Goal: Use online tool/utility

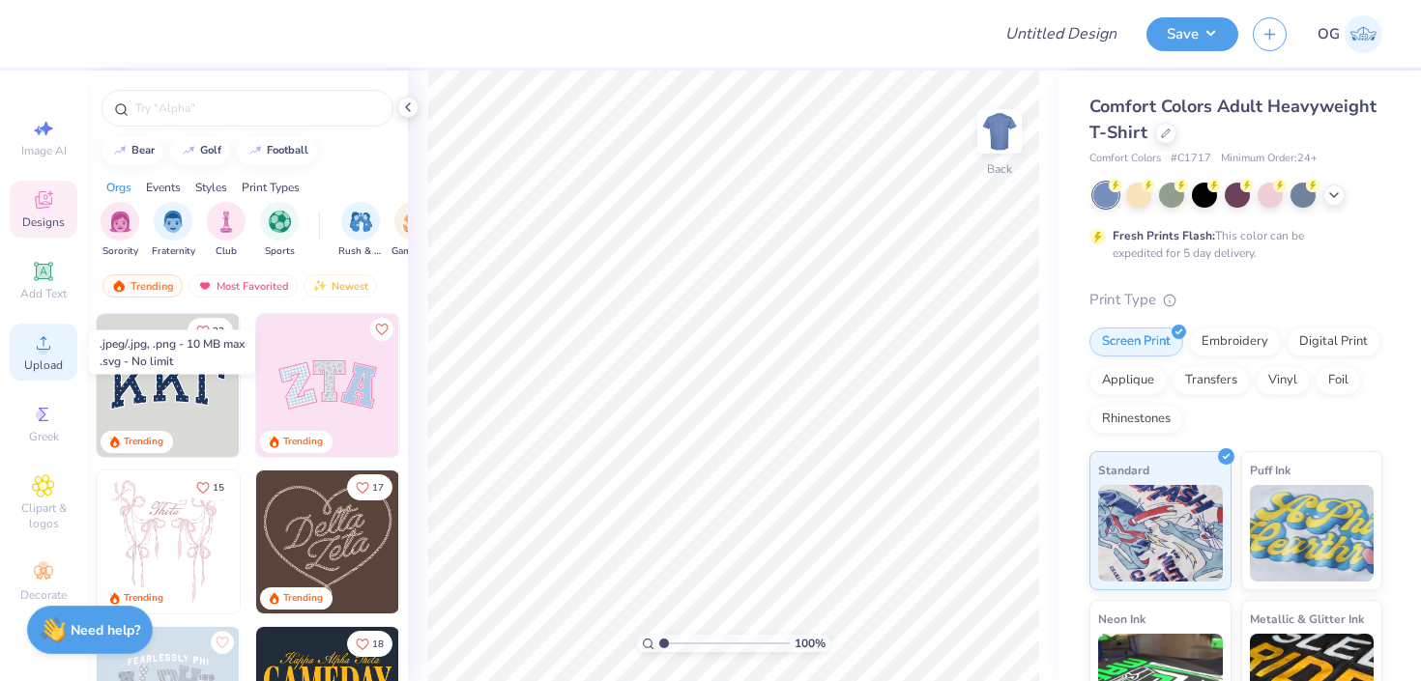
click at [42, 351] on circle at bounding box center [43, 349] width 11 height 11
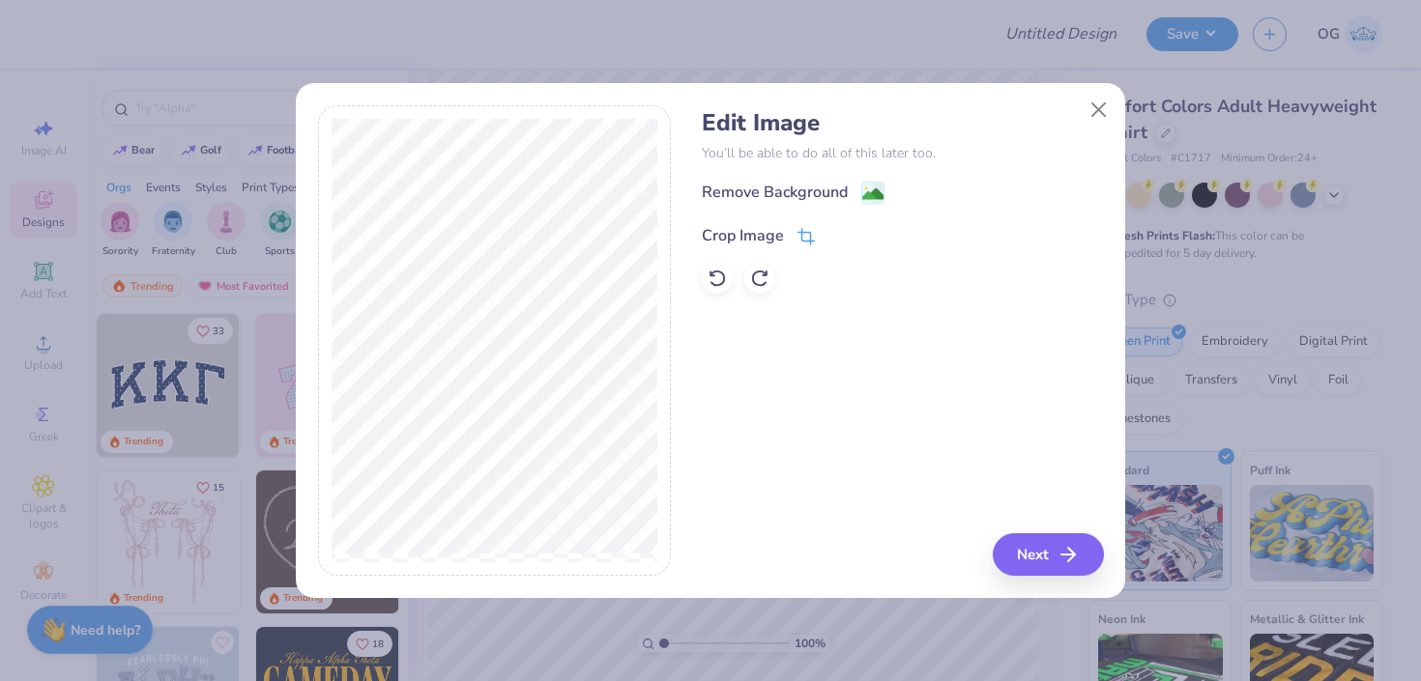
click at [808, 226] on span at bounding box center [805, 235] width 17 height 23
click at [833, 239] on icon at bounding box center [839, 234] width 12 height 12
click at [867, 192] on image at bounding box center [872, 196] width 21 height 21
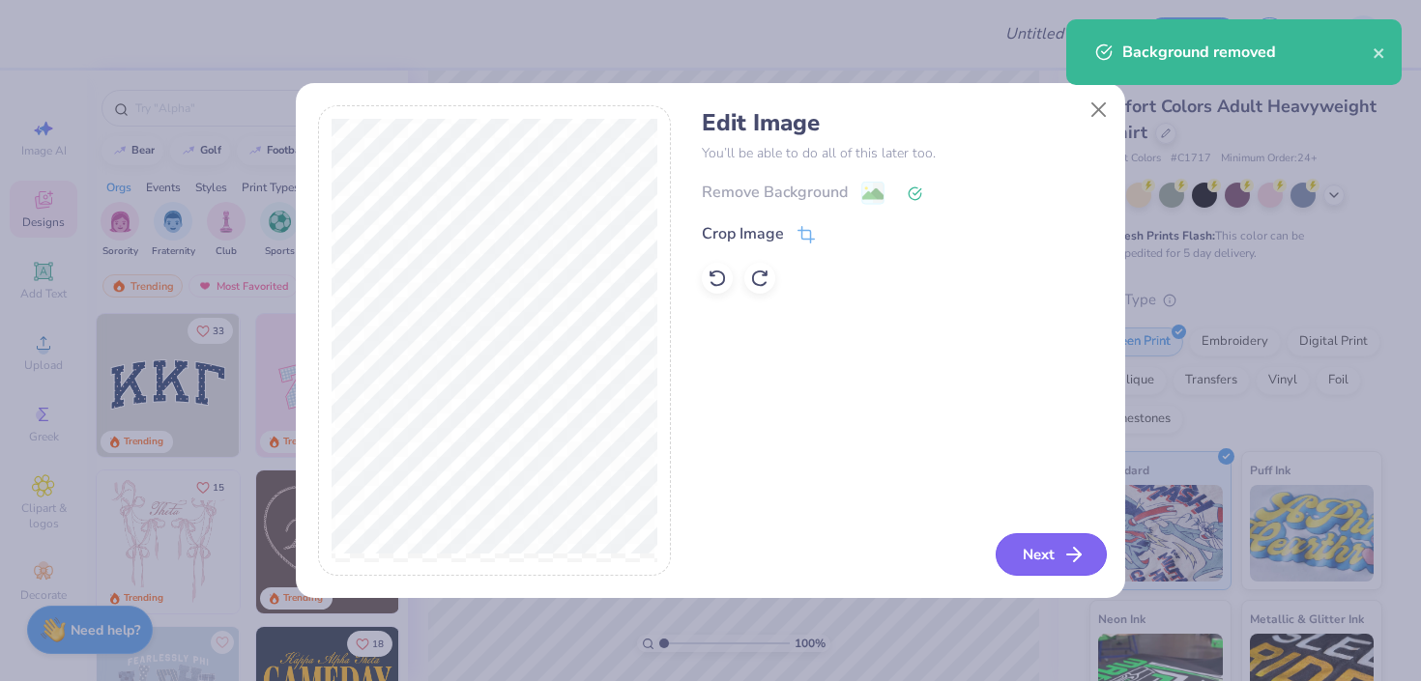
click at [1013, 548] on button "Next" at bounding box center [1051, 555] width 111 height 43
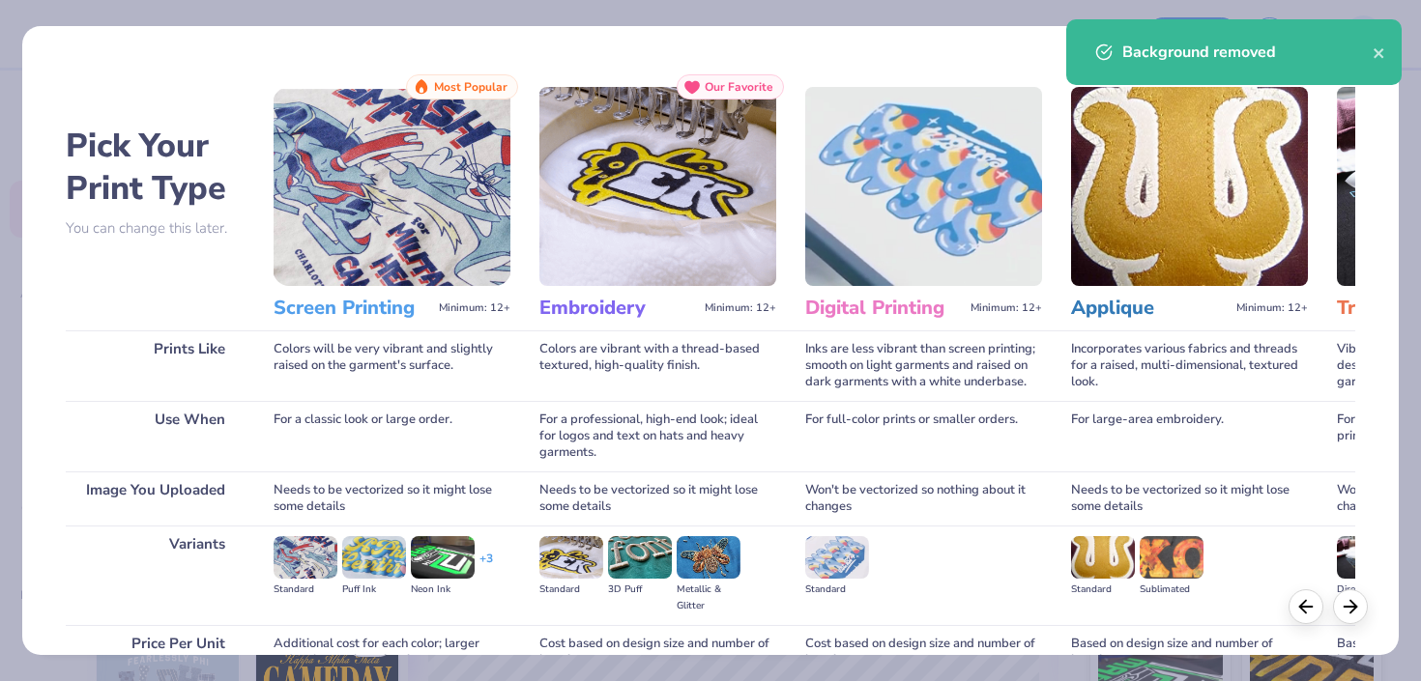
scroll to position [186, 0]
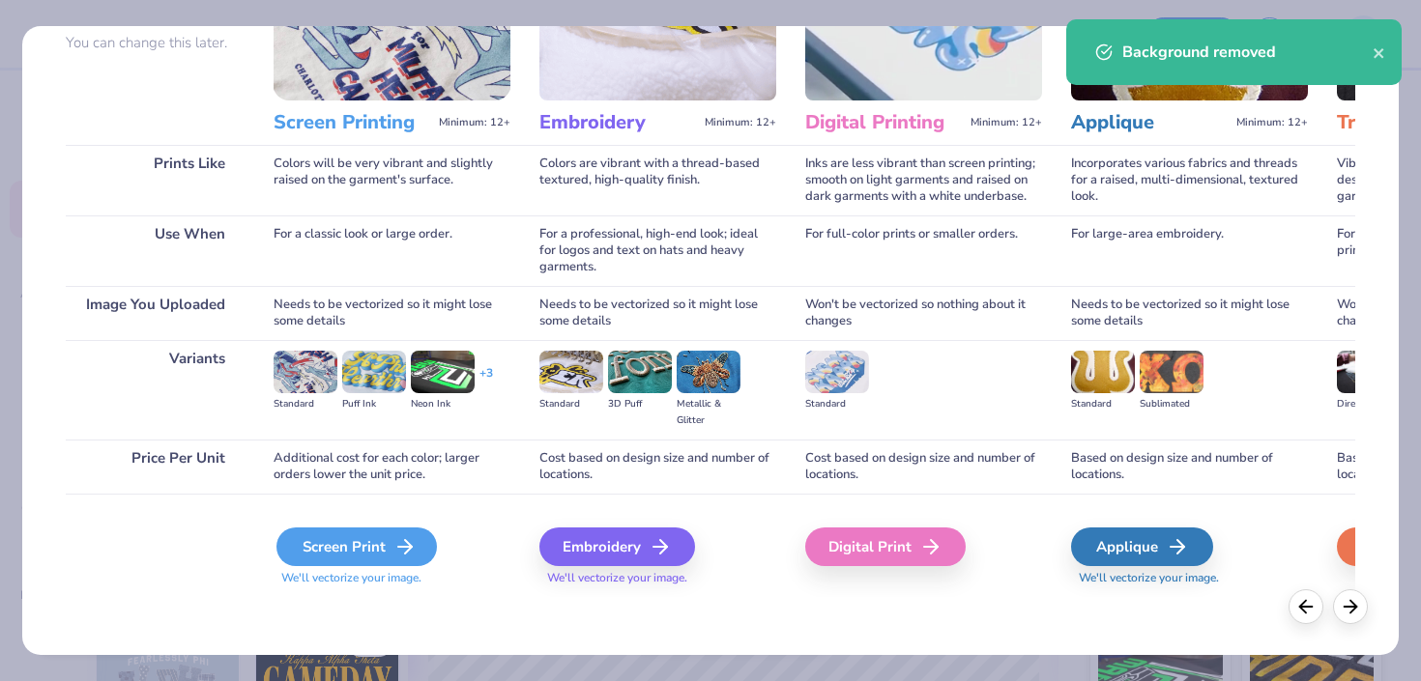
click at [333, 544] on div "Screen Print" at bounding box center [356, 547] width 160 height 39
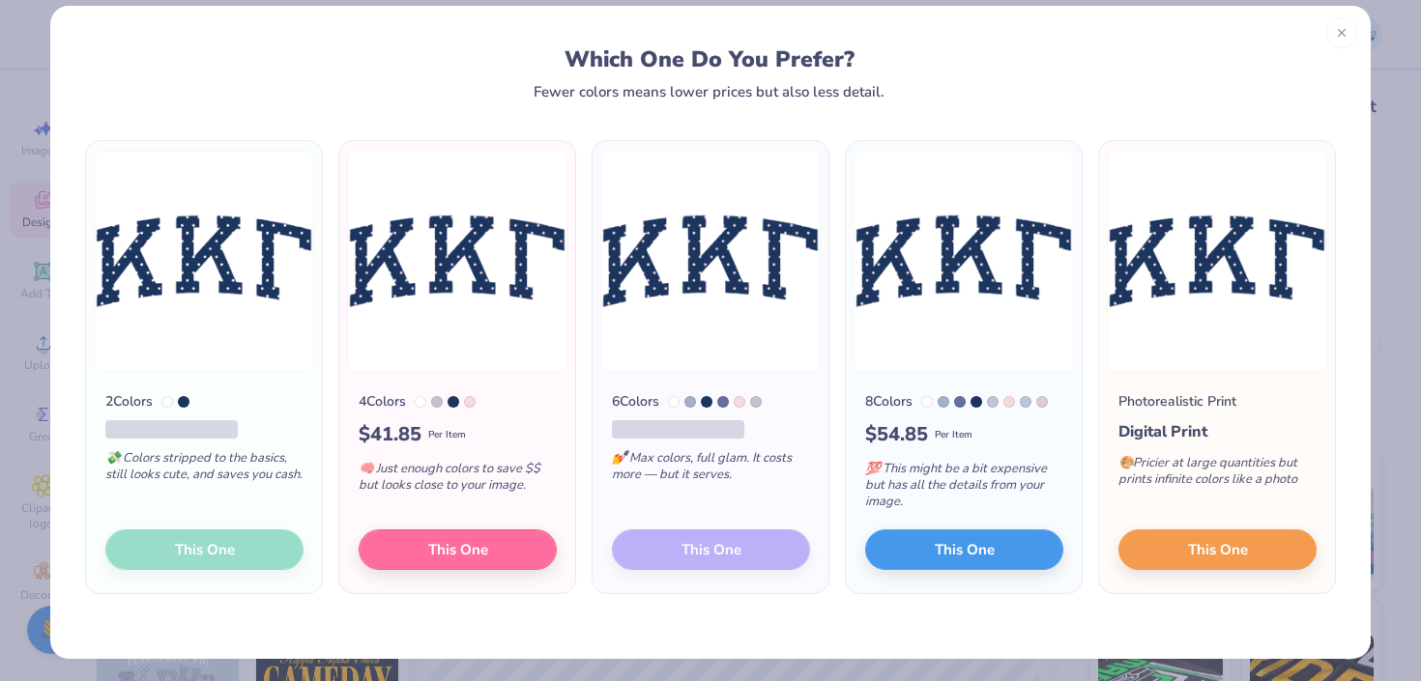
scroll to position [24, 0]
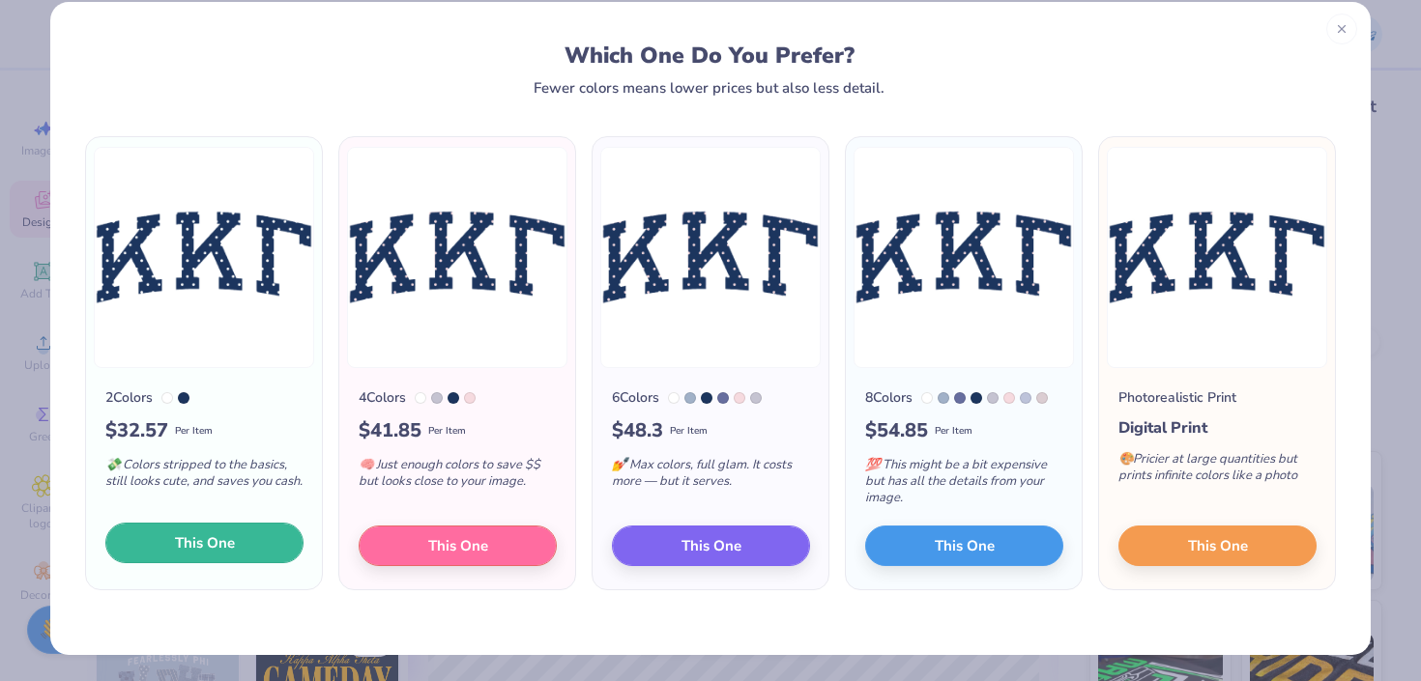
click at [246, 538] on button "This One" at bounding box center [204, 543] width 198 height 41
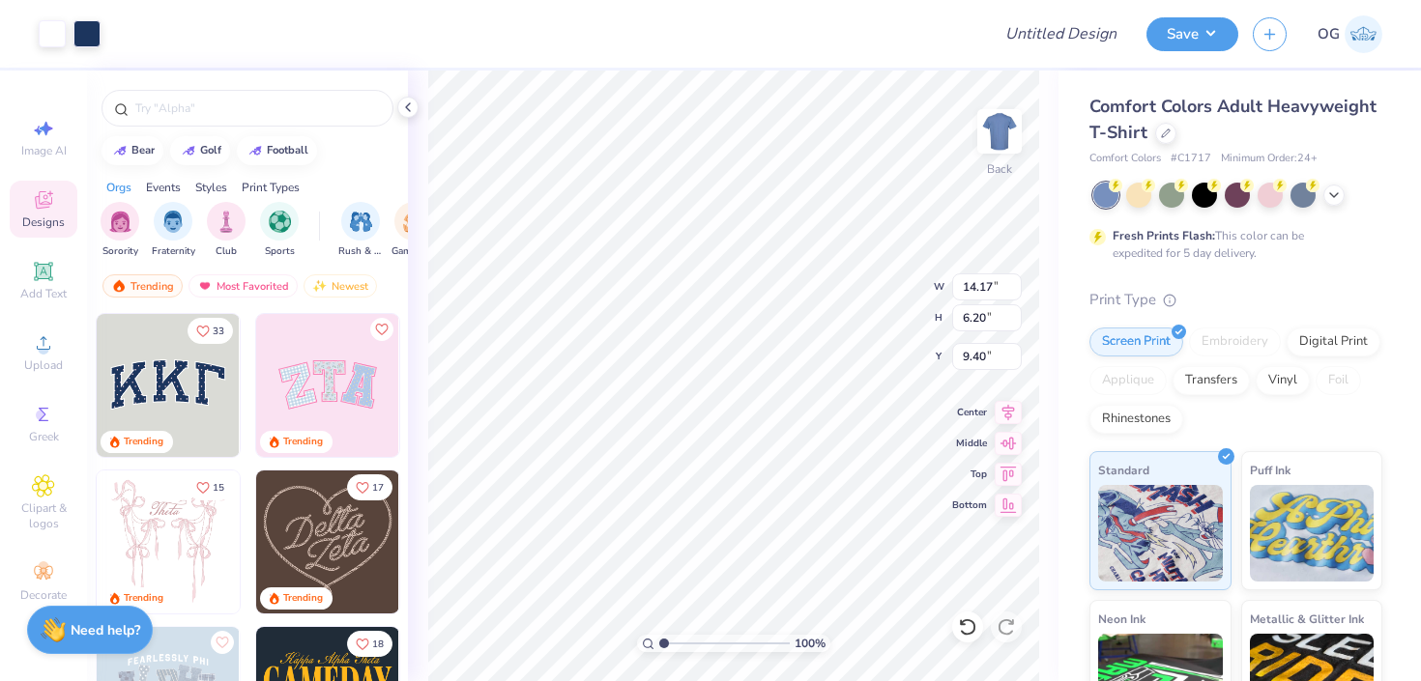
type input "2.49"
type input "9.14"
type input "4.00"
type input "3.00"
